Goal: Task Accomplishment & Management: Complete application form

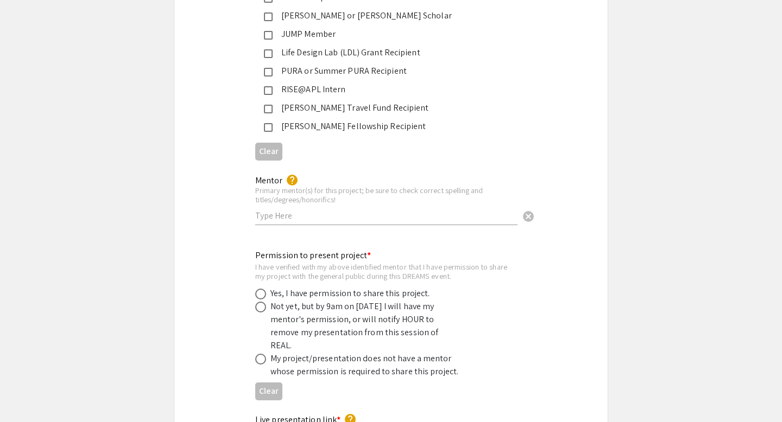
scroll to position [1911, 0]
click at [305, 216] on div "Mentor help Primary mentor(s) for this project; be sure to check correct spelli…" at bounding box center [386, 201] width 262 height 71
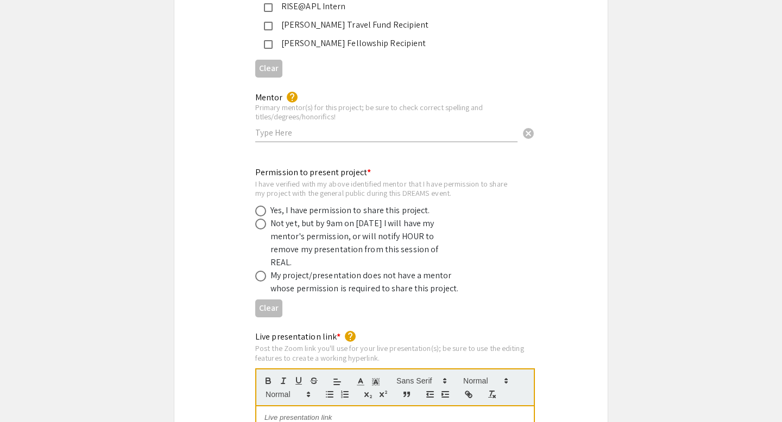
scroll to position [1735, 0]
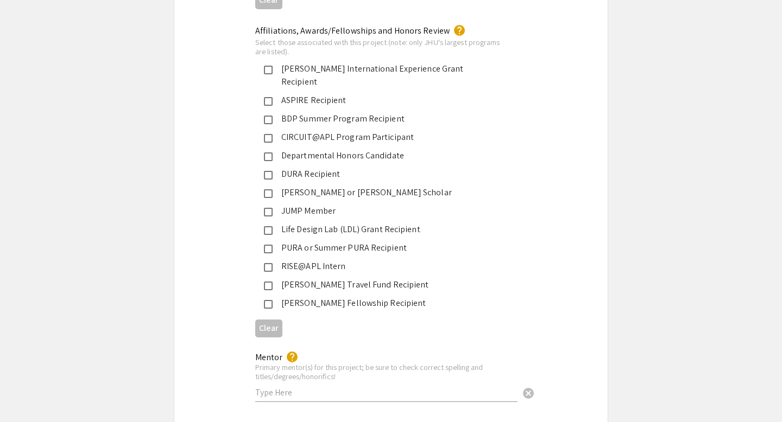
click at [303, 387] on input "text" at bounding box center [386, 392] width 262 height 11
type input "[PERSON_NAME], MD, MPH"
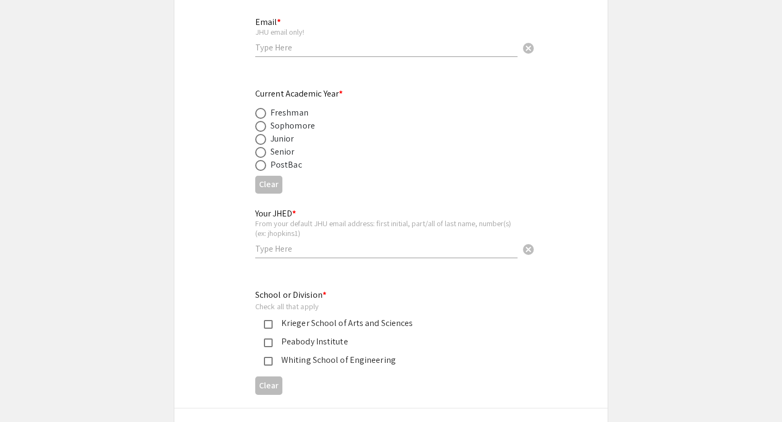
scroll to position [0, 0]
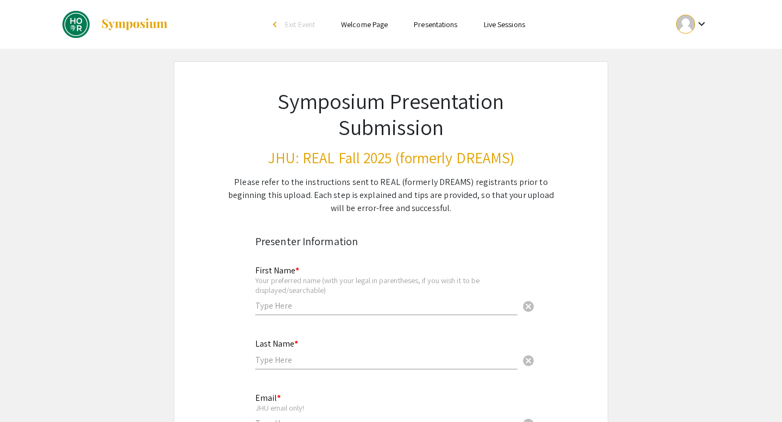
click at [336, 307] on input "text" at bounding box center [386, 305] width 262 height 11
type input "J"
type input "Neeraj"
click at [282, 360] on input "text" at bounding box center [386, 360] width 262 height 11
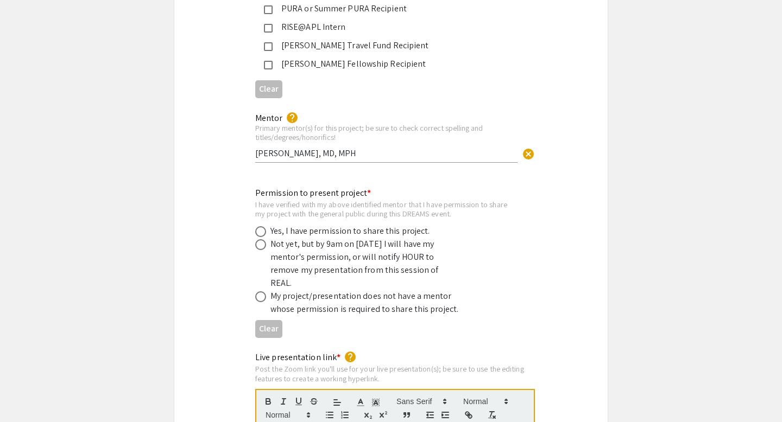
scroll to position [1974, 0]
type input "Kadubandi"
click at [260, 240] on span at bounding box center [260, 245] width 11 height 11
click at [260, 240] on input "radio" at bounding box center [260, 245] width 11 height 11
radio input "true"
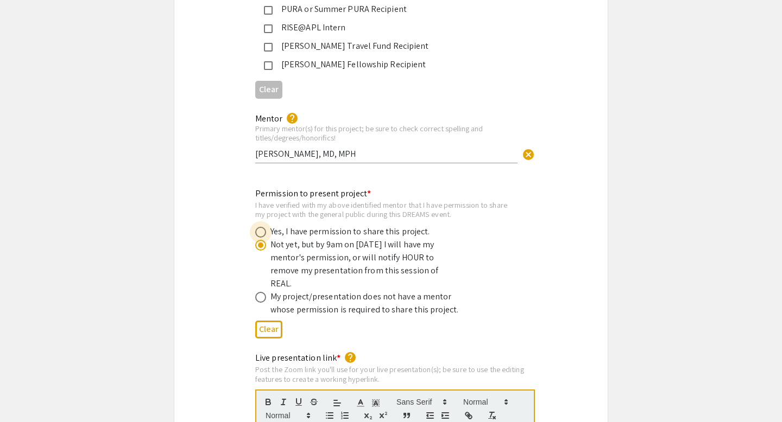
click at [262, 227] on span at bounding box center [260, 232] width 11 height 11
click at [262, 227] on input "radio" at bounding box center [260, 232] width 11 height 11
radio input "true"
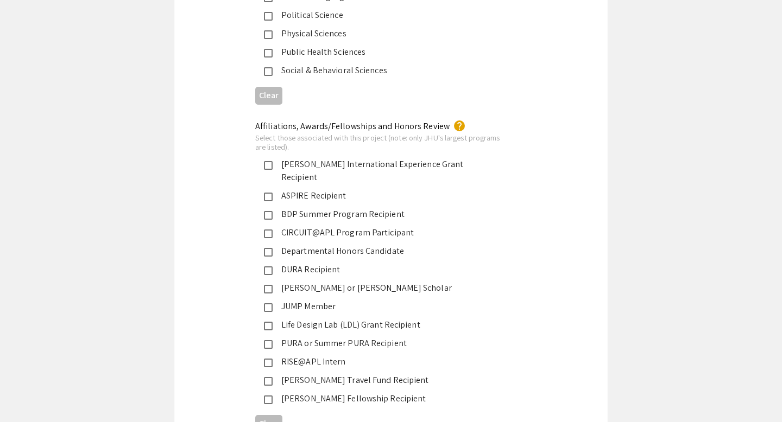
scroll to position [1636, 0]
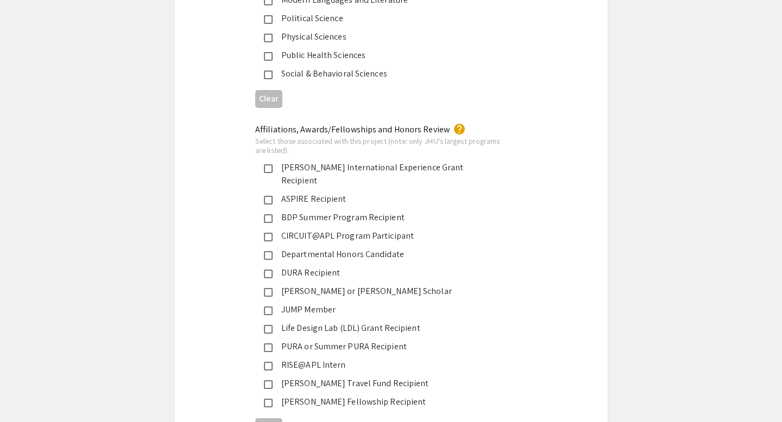
click at [267, 344] on mat-pseudo-checkbox at bounding box center [268, 348] width 9 height 9
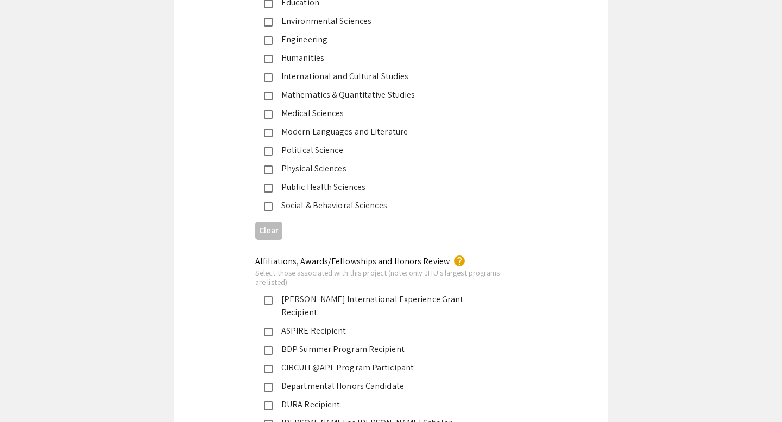
scroll to position [1469, 0]
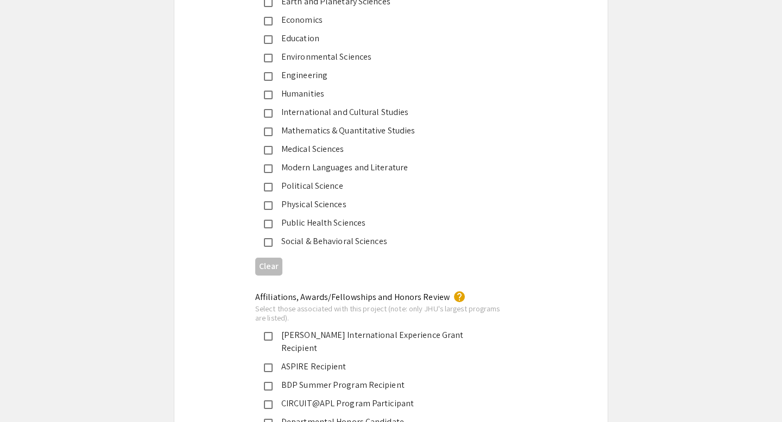
click at [296, 228] on div "Public Health Sciences" at bounding box center [387, 223] width 228 height 13
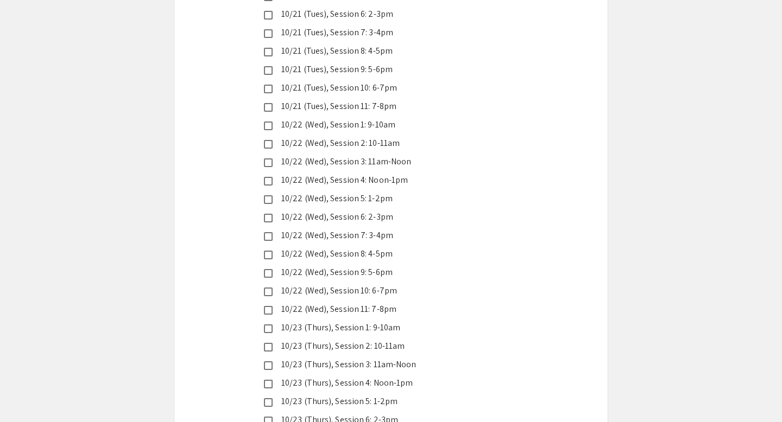
scroll to position [2831, 0]
